Goal: Find specific page/section

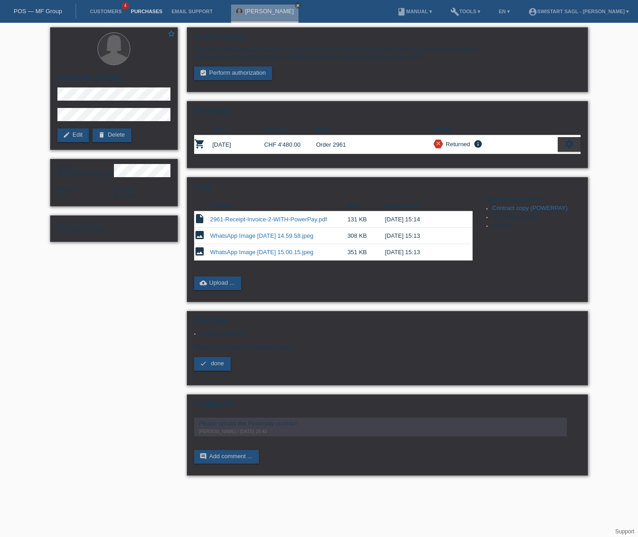
click at [153, 14] on link "Purchases" at bounding box center [146, 11] width 41 height 5
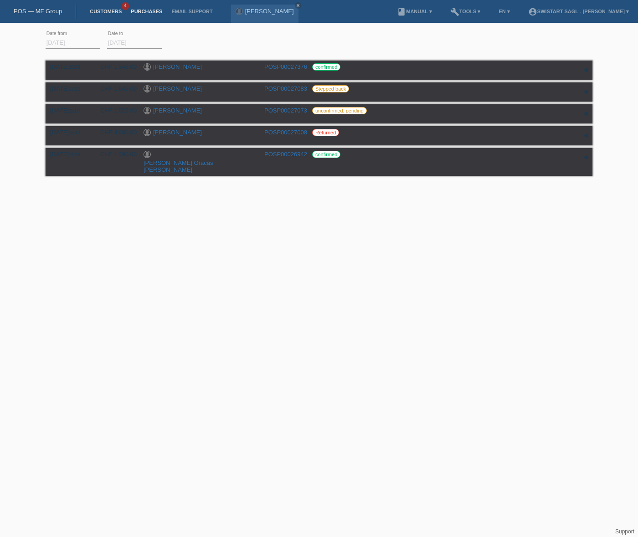
click at [115, 12] on link "Customers" at bounding box center [105, 11] width 41 height 5
